Goal: Transaction & Acquisition: Purchase product/service

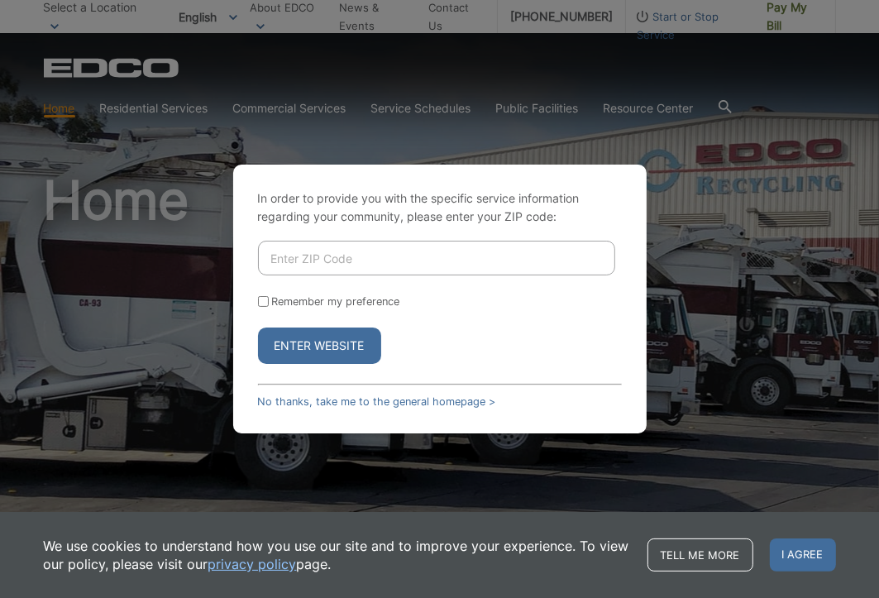
click at [310, 259] on input "Enter ZIP Code" at bounding box center [436, 258] width 357 height 35
type input "92111"
click at [304, 353] on button "Enter Website" at bounding box center [319, 345] width 123 height 36
click at [276, 261] on input "Enter ZIP Code" at bounding box center [436, 258] width 357 height 35
click at [308, 353] on button "Enter Website" at bounding box center [319, 345] width 123 height 36
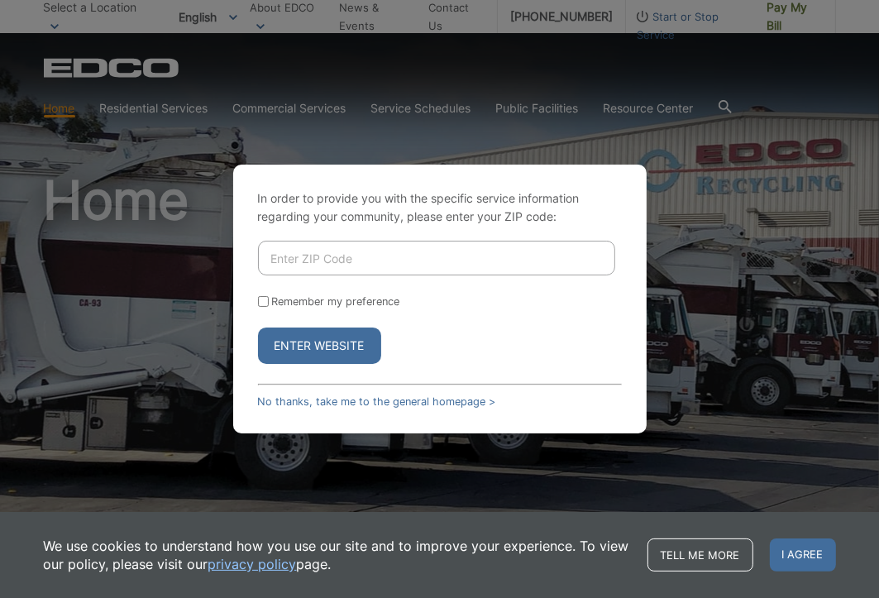
click at [298, 264] on input "Enter ZIP Code" at bounding box center [436, 258] width 357 height 35
type input "92111"
click at [311, 347] on button "Enter Website" at bounding box center [319, 345] width 123 height 36
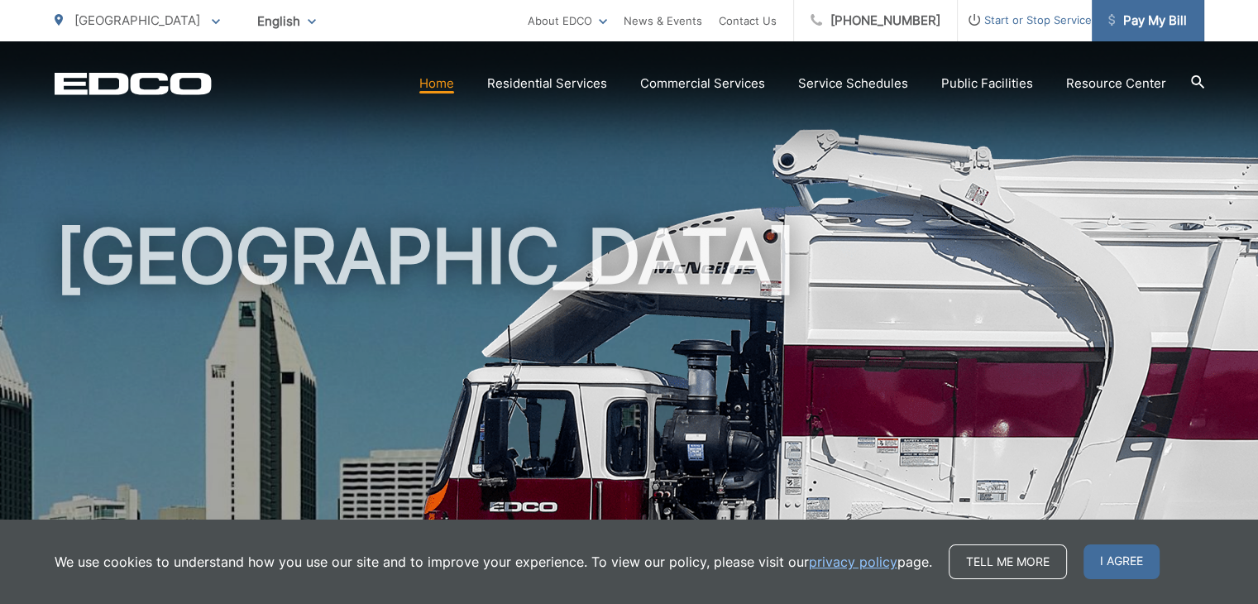
click at [866, 24] on span "Pay My Bill" at bounding box center [1147, 21] width 79 height 20
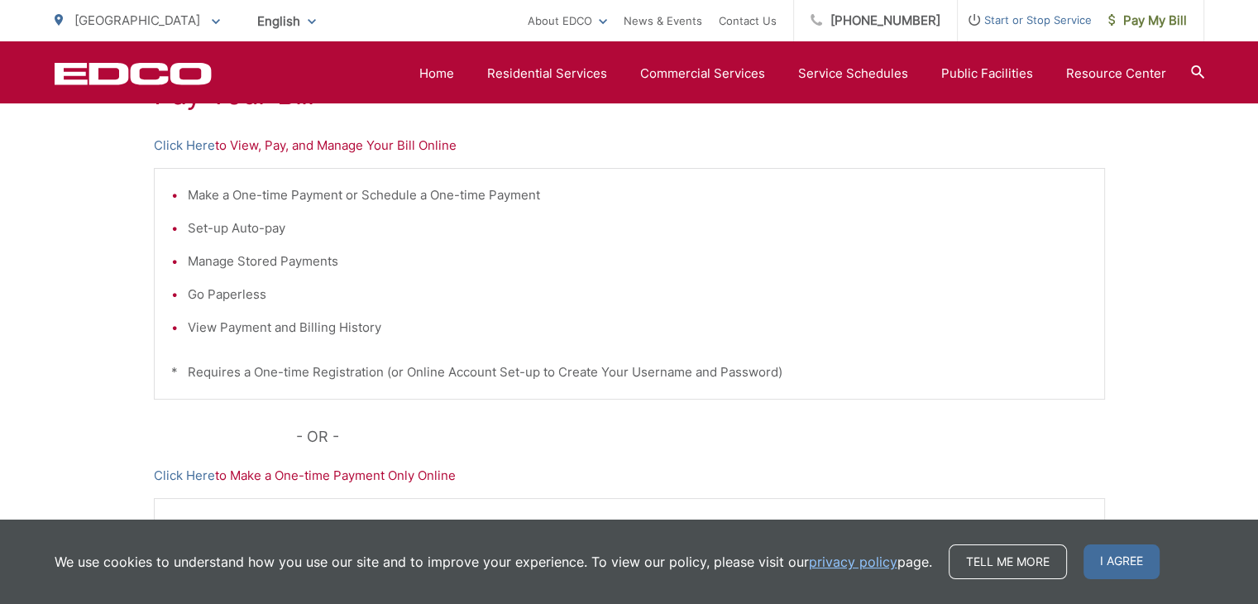
scroll to position [324, 0]
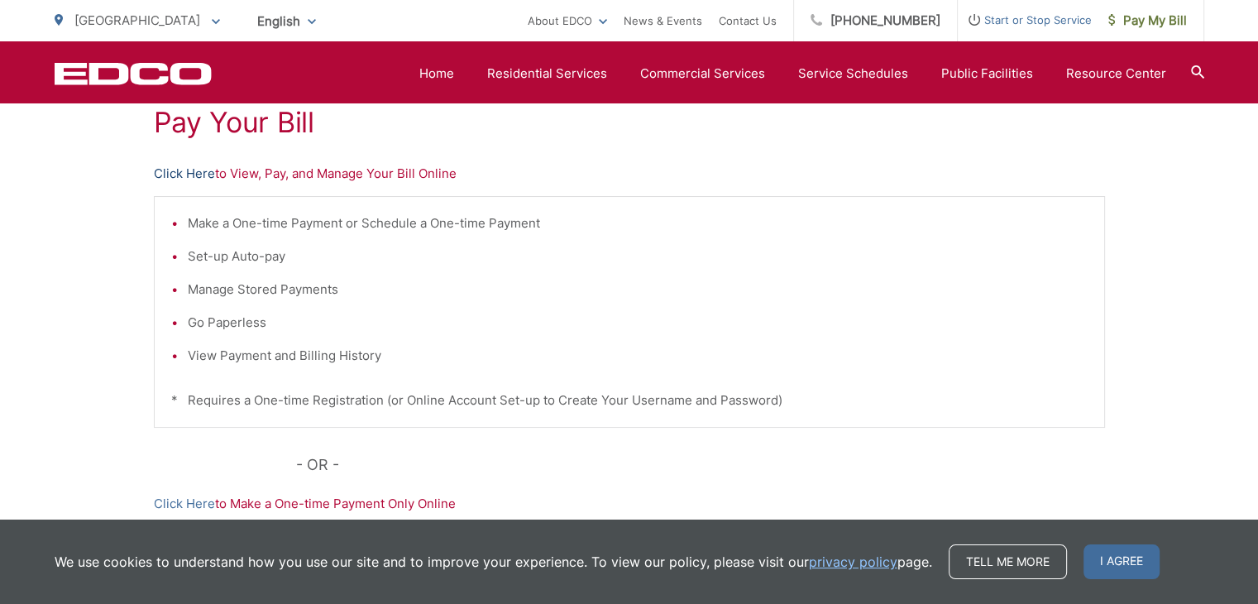
click at [194, 172] on link "Click Here" at bounding box center [184, 174] width 61 height 20
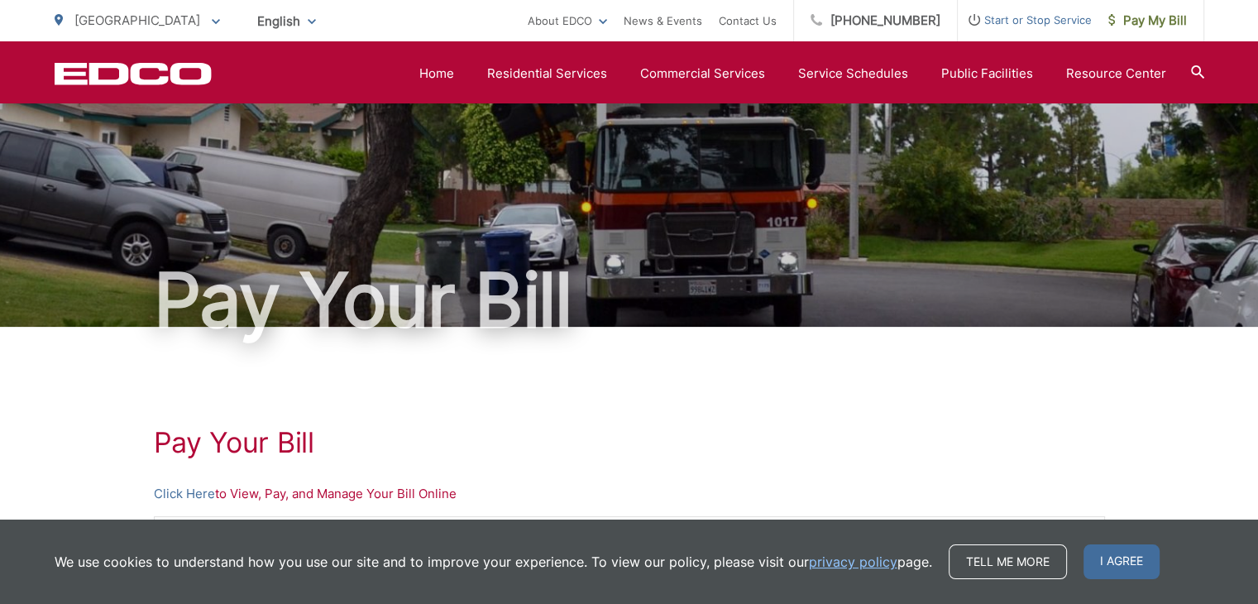
scroll to position [0, 0]
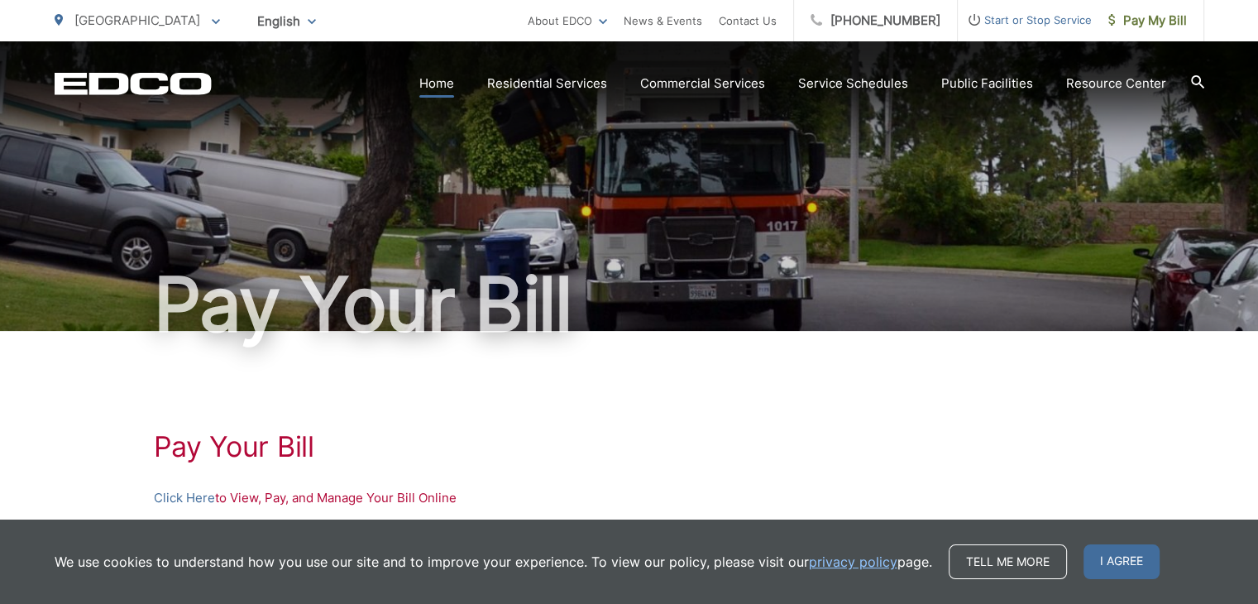
click at [452, 88] on link "Home" at bounding box center [436, 84] width 35 height 20
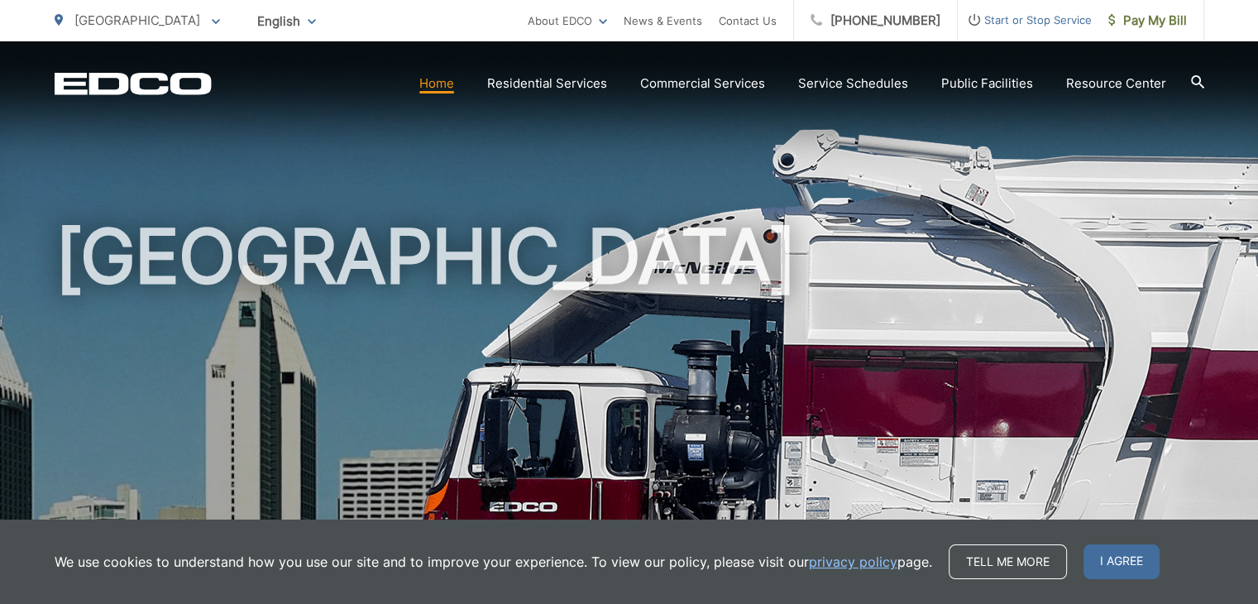
click at [900, 116] on div "[GEOGRAPHIC_DATA]" at bounding box center [629, 382] width 1149 height 682
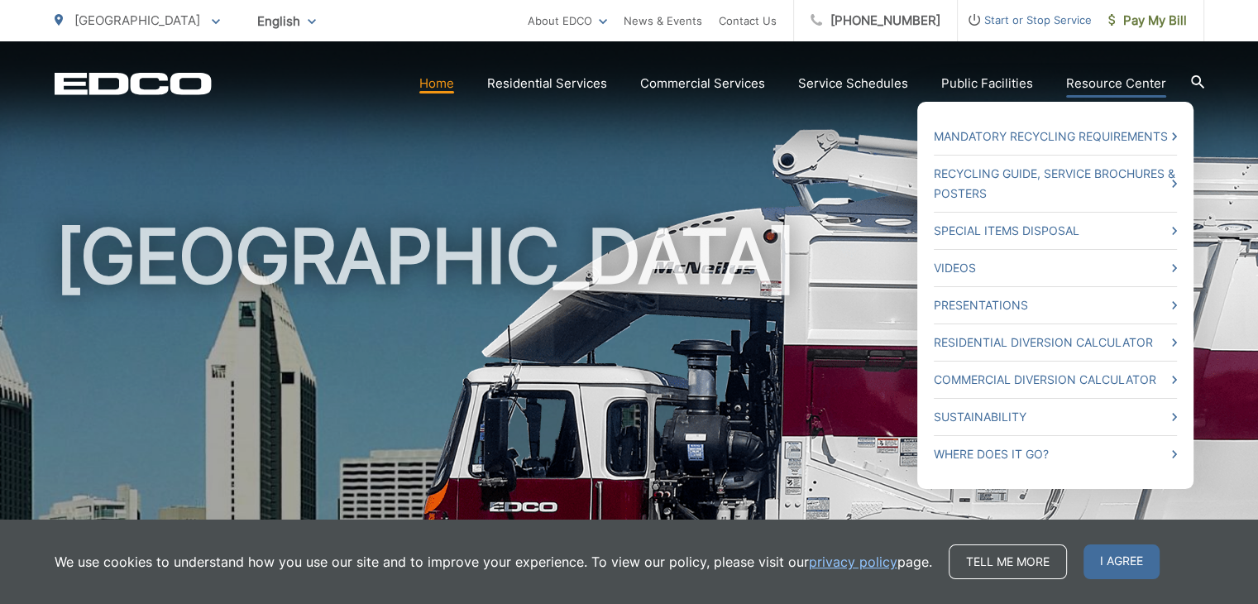
click at [1138, 83] on link "Resource Center" at bounding box center [1116, 84] width 100 height 20
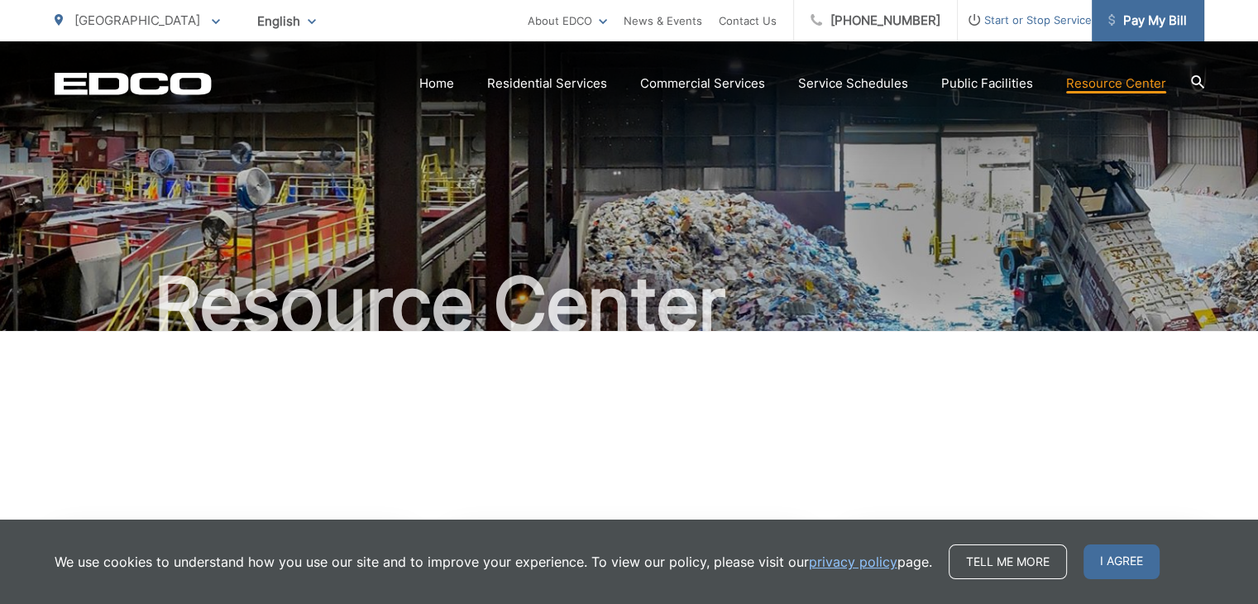
click at [1145, 24] on span "Pay My Bill" at bounding box center [1147, 21] width 79 height 20
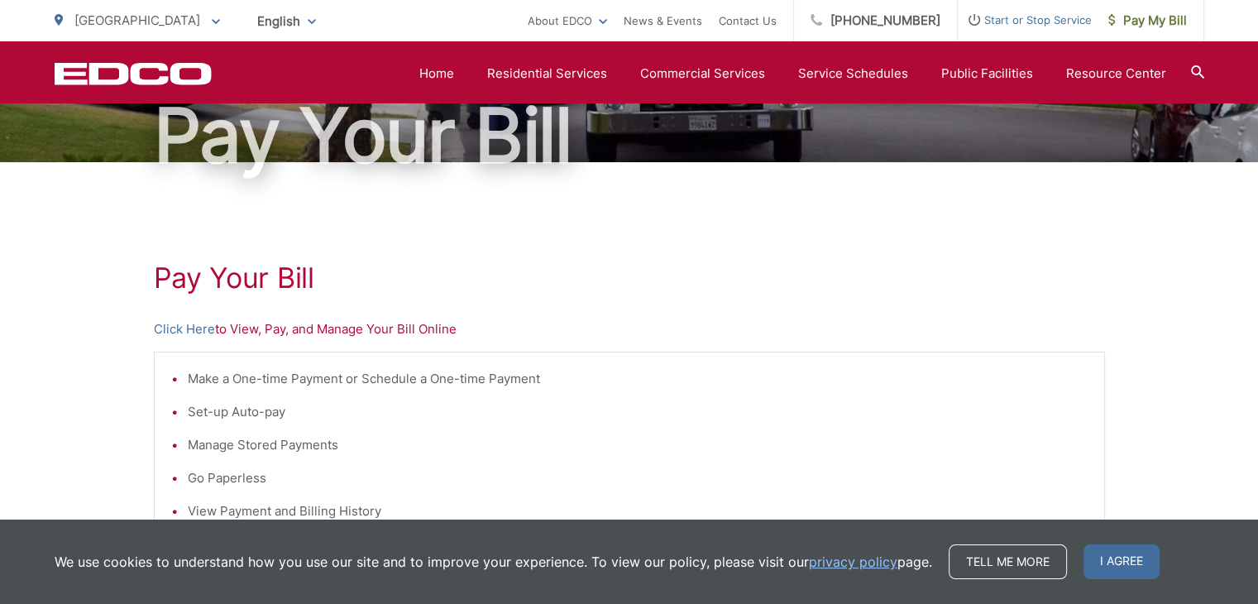
scroll to position [165, 0]
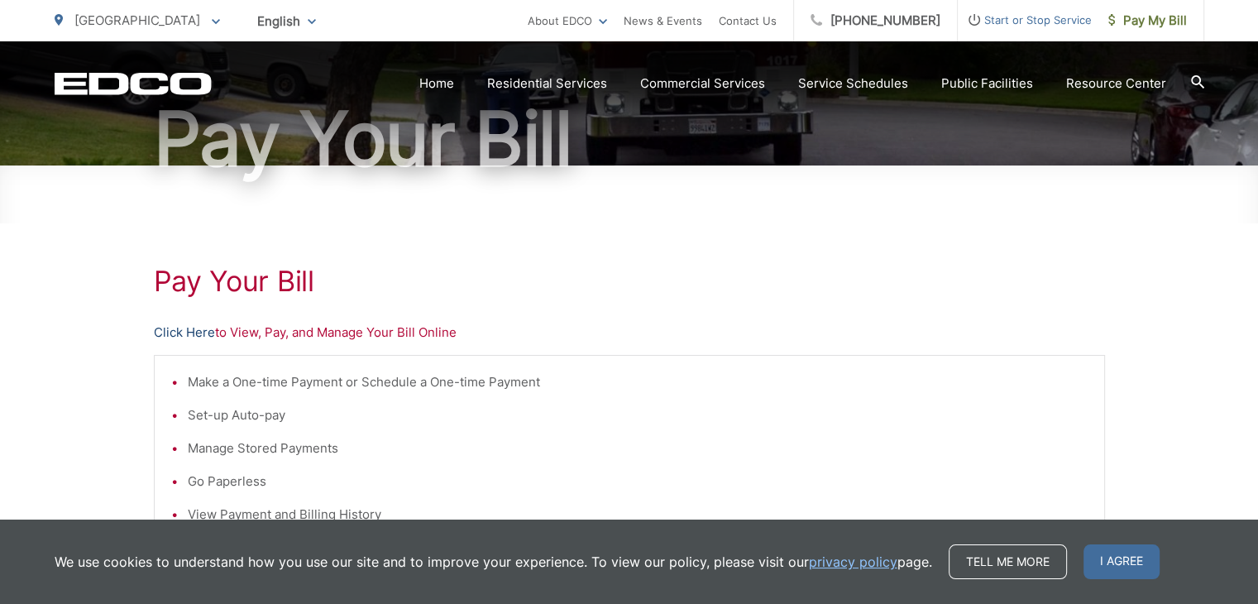
click at [199, 334] on link "Click Here" at bounding box center [184, 332] width 61 height 20
